Goal: Book appointment/travel/reservation

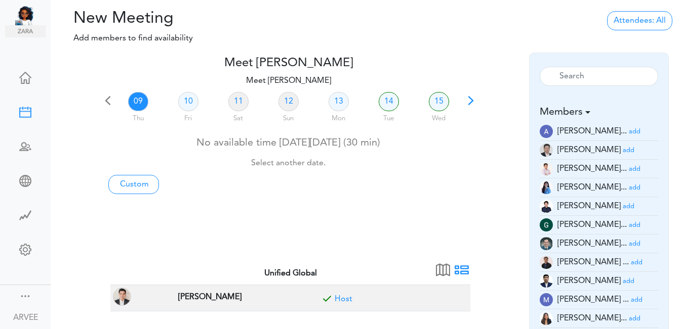
click at [470, 99] on span at bounding box center [471, 104] width 14 height 14
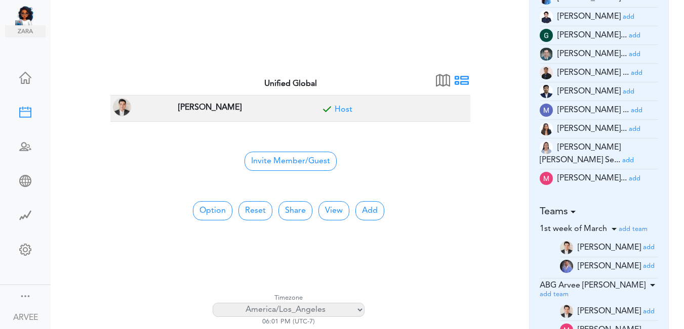
scroll to position [192, 0]
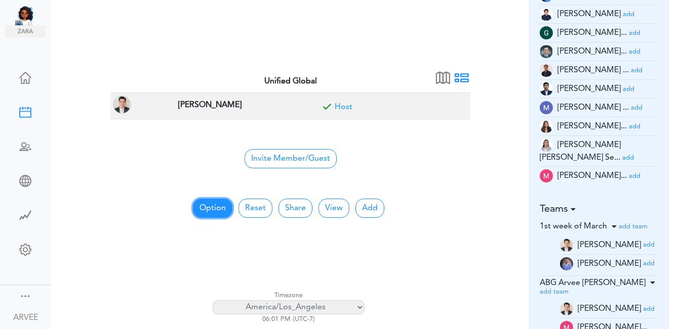
click at [216, 206] on button "Option" at bounding box center [212, 208] width 39 height 19
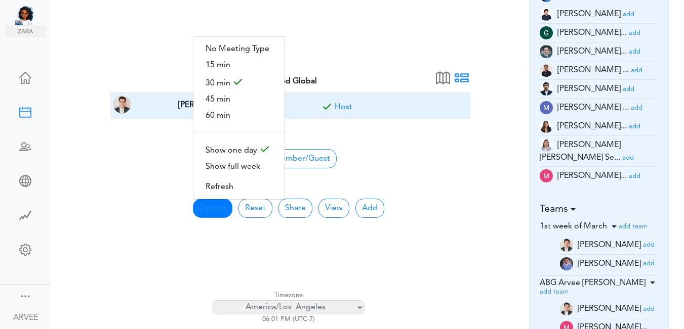
click at [216, 109] on span "60 min" at bounding box center [238, 116] width 91 height 16
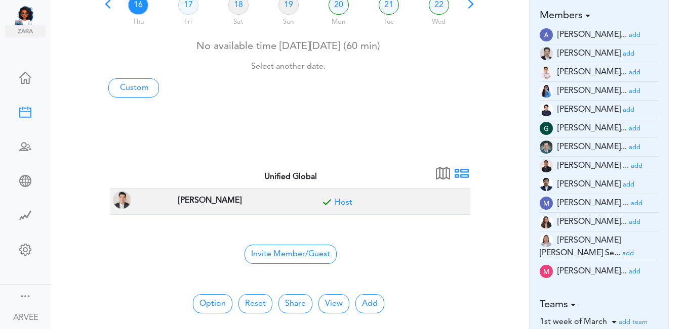
scroll to position [0, 0]
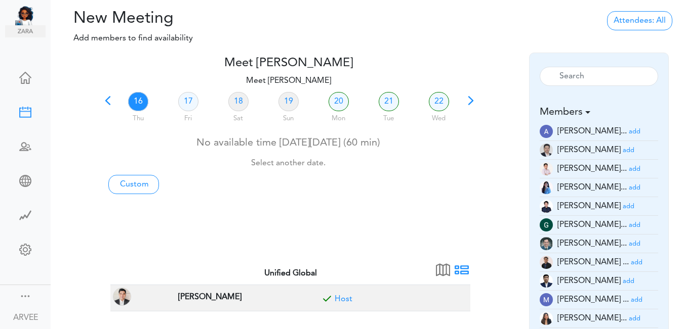
click at [675, 13] on div "Attendees: All All Back to Back Anyone Anyone + Host" at bounding box center [639, 19] width 73 height 21
click at [384, 98] on link "21" at bounding box center [389, 101] width 20 height 19
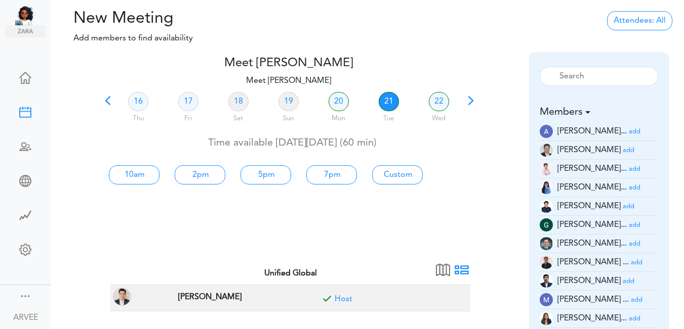
click at [629, 168] on small "add" at bounding box center [635, 169] width 12 height 7
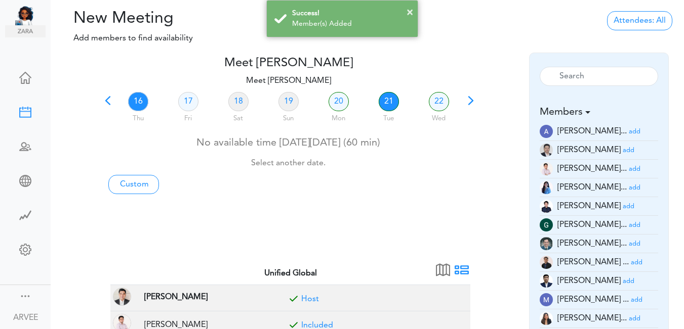
click at [384, 100] on link "21" at bounding box center [389, 101] width 20 height 19
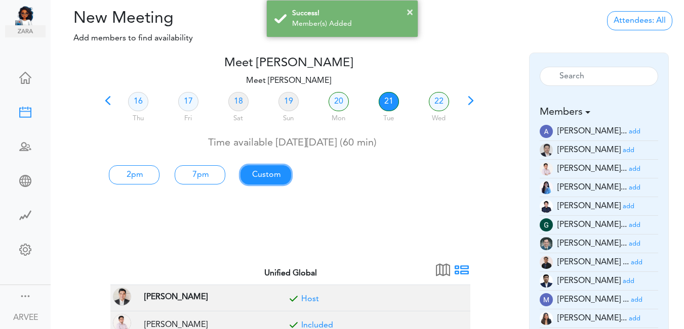
click at [253, 174] on link "Custom" at bounding box center [265, 174] width 51 height 19
type input "Meet [PERSON_NAME]"
type input "https://us02web.zoom.us/j/9174257685?pwd=VUE3Y2Fpem5ORktDVUZkeE9Yc01vZz09"
type input "2025-10-21T14:00"
type input "2025-10-21T15:00"
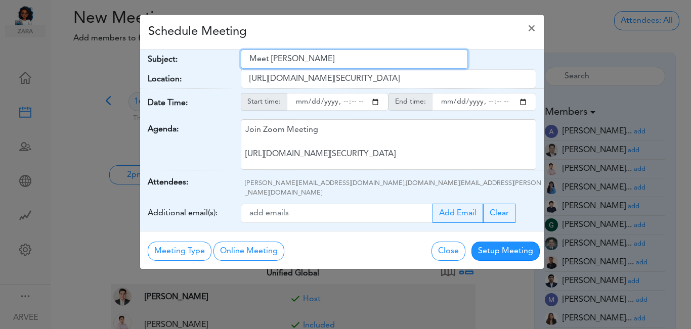
drag, startPoint x: 248, startPoint y: 62, endPoint x: 340, endPoint y: 55, distance: 91.8
click at [340, 55] on input "Meet [PERSON_NAME]" at bounding box center [354, 59] width 227 height 19
paste input "TWE | Castillo, Paul | 2025 Tax Planning"
type input "TWE | Castillo, Paul | 2025 Tax Planning"
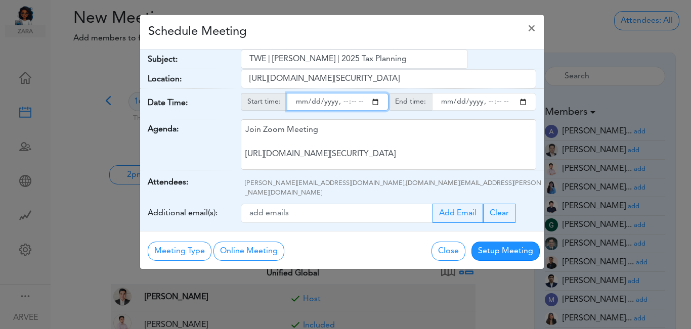
click at [373, 102] on input "starttime" at bounding box center [338, 102] width 102 height 18
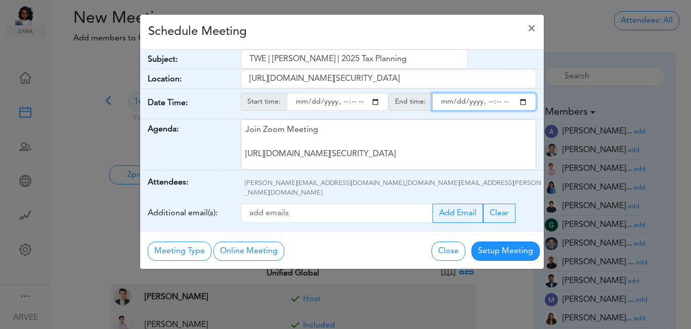
type input "2025-10-21T15:00"
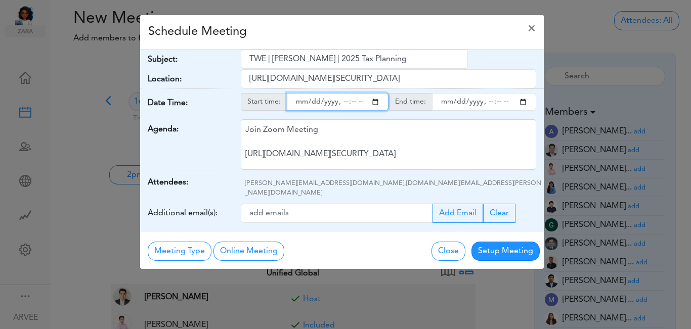
click at [523, 101] on input "endtime" at bounding box center [484, 102] width 104 height 18
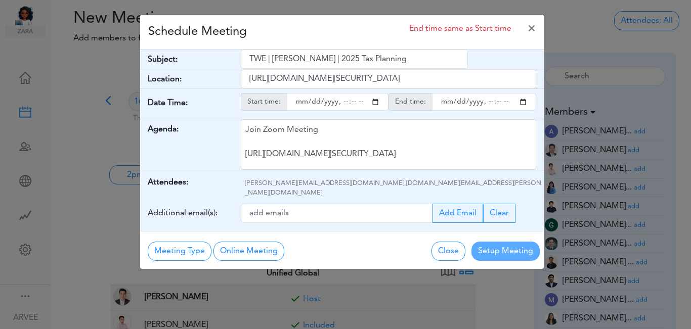
type input "2025-10-21T16:00"
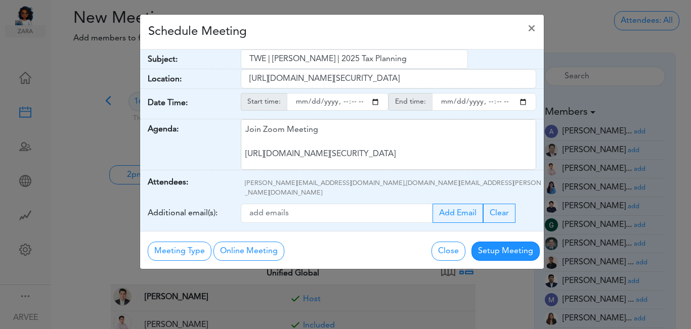
click at [319, 28] on div "Schedule Meeting ×" at bounding box center [342, 32] width 404 height 35
click at [502, 244] on button "Setup Meeting" at bounding box center [506, 251] width 68 height 19
click at [502, 244] on div "Meeting Type No Meeting Type Online Meeting Zoom Meeting Google Meeting Outlook…" at bounding box center [342, 250] width 404 height 38
